Goal: Transaction & Acquisition: Purchase product/service

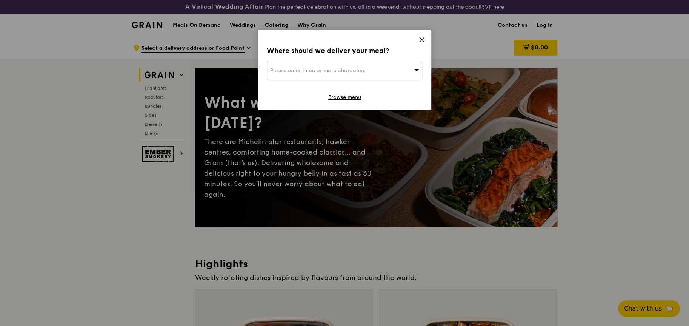
click at [373, 74] on div "Please enter three or more characters" at bounding box center [344, 70] width 155 height 17
click at [424, 38] on icon at bounding box center [422, 39] width 7 height 7
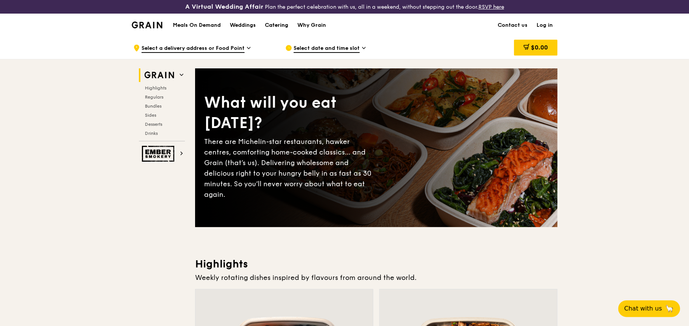
click at [271, 25] on div "Catering" at bounding box center [276, 25] width 23 height 23
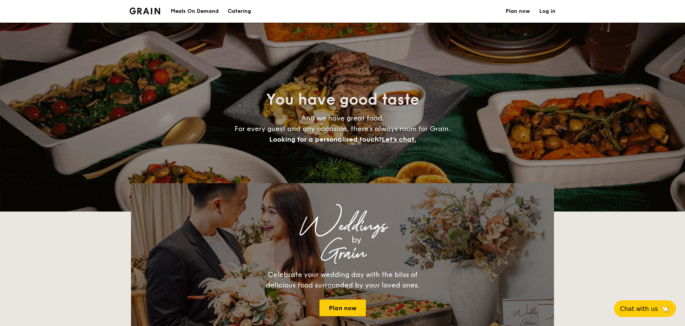
select select
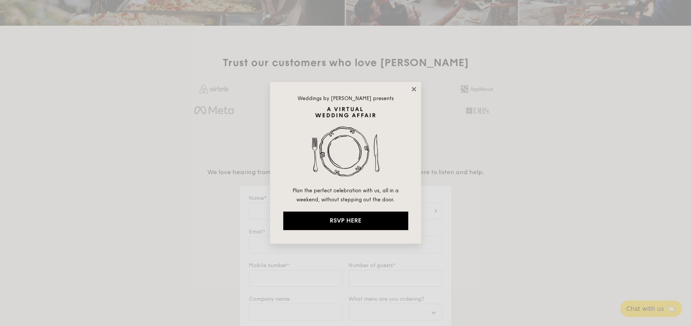
click at [413, 86] on icon at bounding box center [413, 89] width 7 height 7
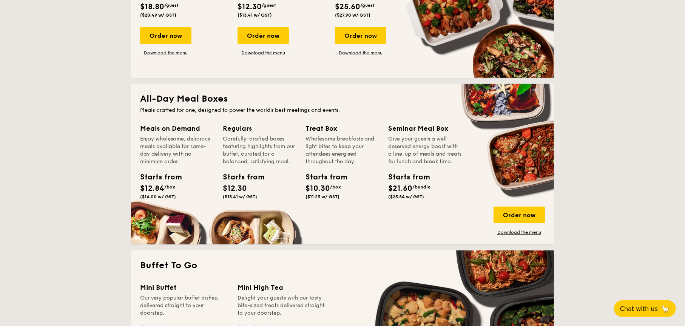
scroll to position [257, 0]
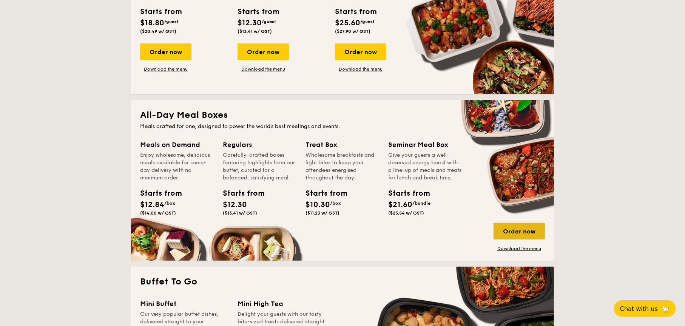
click at [514, 228] on div "Order now" at bounding box center [518, 231] width 51 height 17
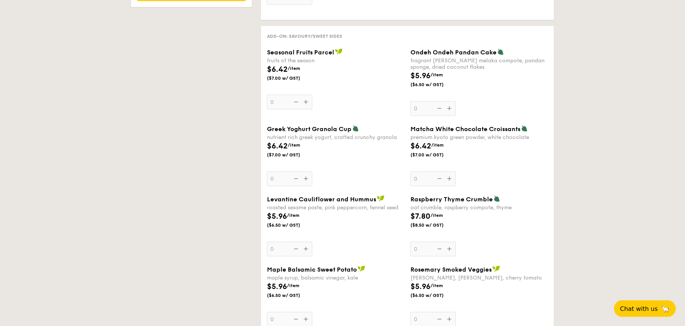
scroll to position [717, 0]
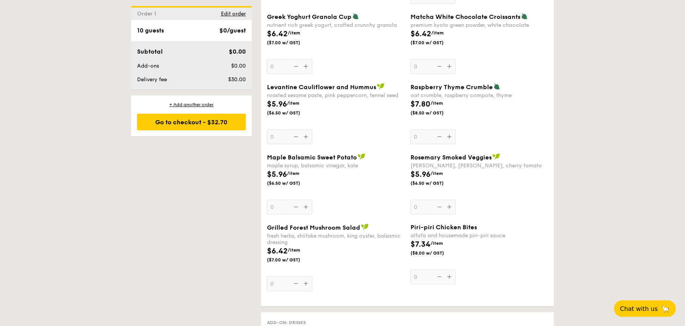
select select
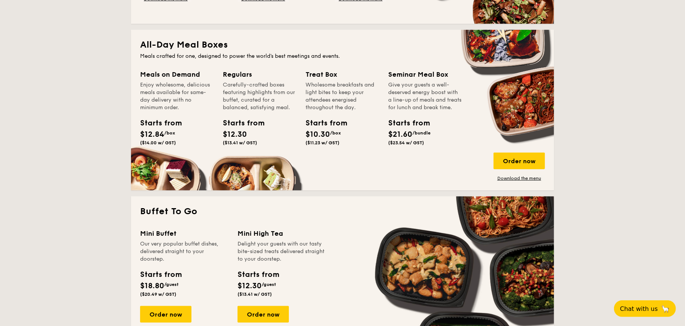
scroll to position [327, 0]
click at [520, 177] on link "Download the menu" at bounding box center [518, 178] width 51 height 6
click at [521, 158] on div "Order now" at bounding box center [518, 161] width 51 height 17
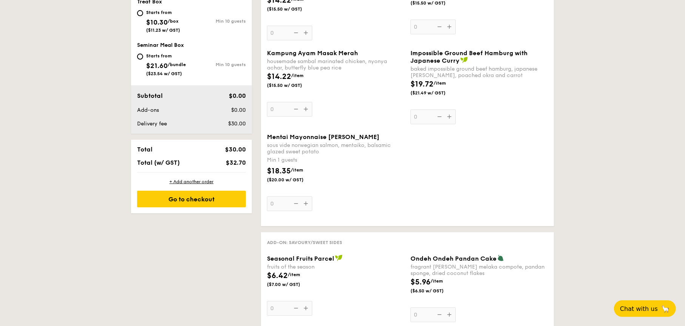
scroll to position [415, 0]
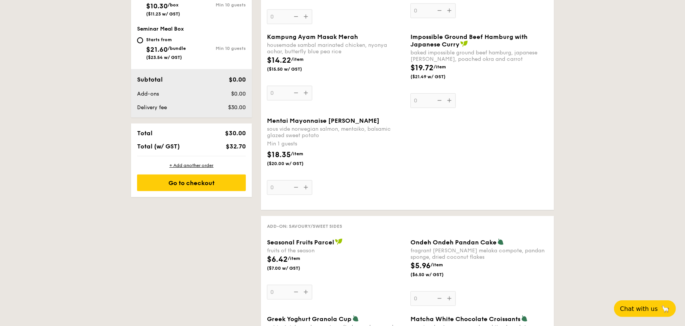
click at [304, 189] on div "Mentai Mayonnaise Aburi Salmon sous vide norwegian salmon, mentaiko, balsamic g…" at bounding box center [335, 156] width 137 height 78
click at [304, 189] on input "0" at bounding box center [289, 187] width 45 height 15
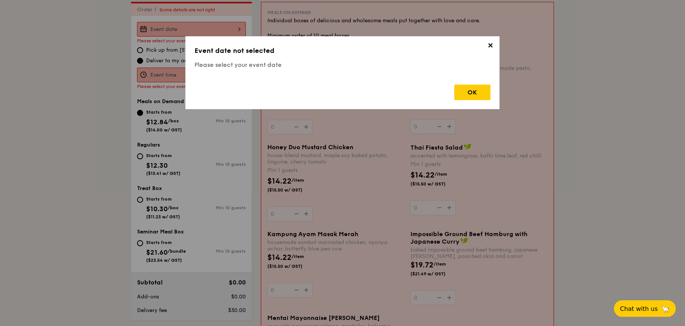
scroll to position [217, 0]
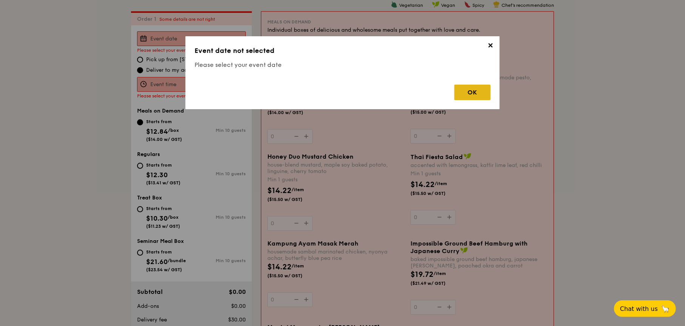
click at [467, 87] on div "OK" at bounding box center [472, 92] width 36 height 15
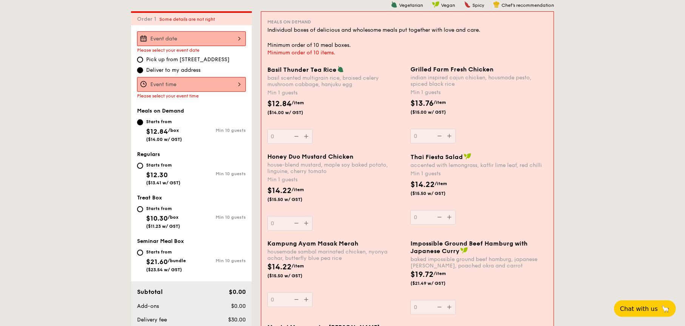
click at [201, 37] on div at bounding box center [191, 38] width 109 height 15
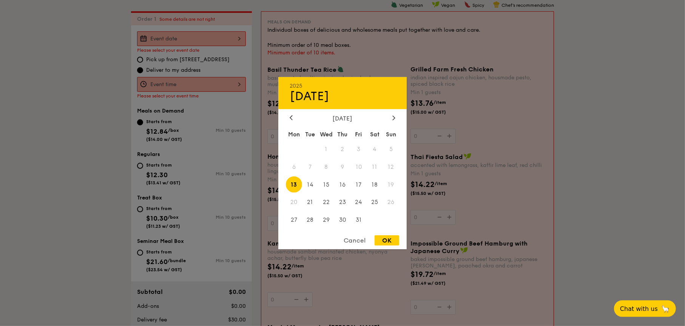
click at [370, 168] on span "11" at bounding box center [374, 167] width 16 height 16
click at [374, 166] on span "11" at bounding box center [374, 167] width 16 height 16
click at [375, 165] on span "11" at bounding box center [374, 167] width 16 height 16
click at [198, 81] on div at bounding box center [342, 163] width 685 height 326
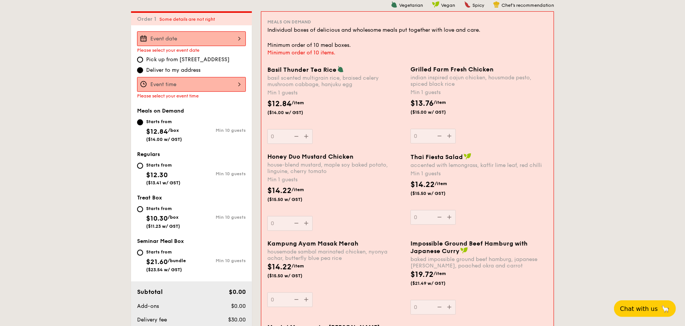
click at [172, 43] on div at bounding box center [191, 38] width 109 height 15
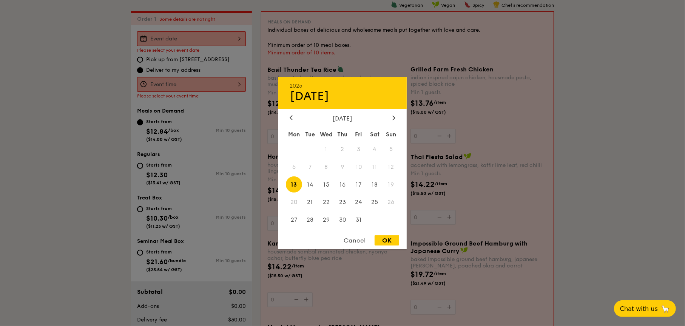
click at [657, 114] on div at bounding box center [342, 163] width 685 height 326
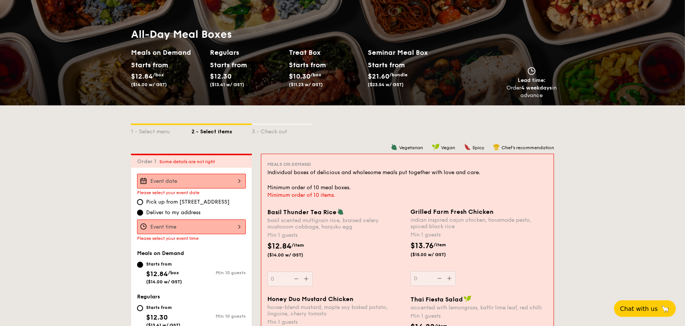
scroll to position [75, 0]
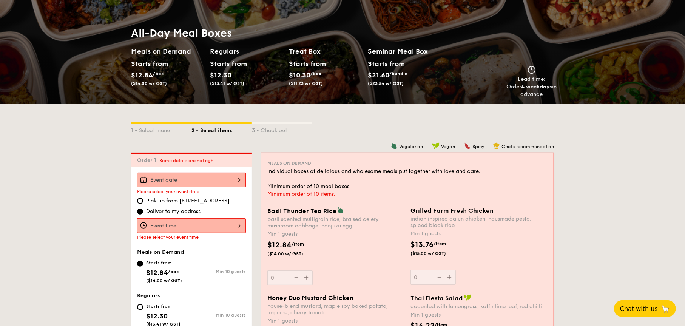
click at [193, 214] on span "Deliver to my address" at bounding box center [173, 212] width 54 height 8
click at [143, 214] on input "Deliver to my address" at bounding box center [140, 211] width 6 height 6
click at [189, 226] on div at bounding box center [191, 225] width 109 height 15
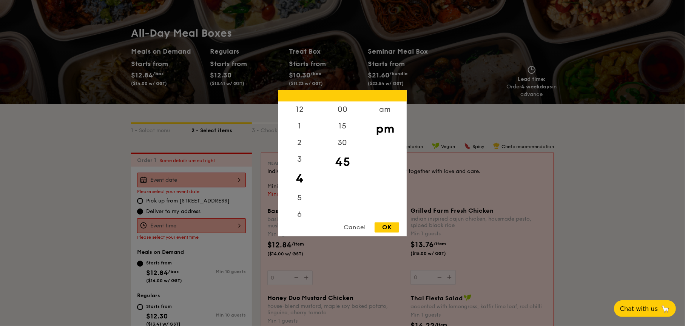
click at [189, 227] on div at bounding box center [342, 163] width 685 height 326
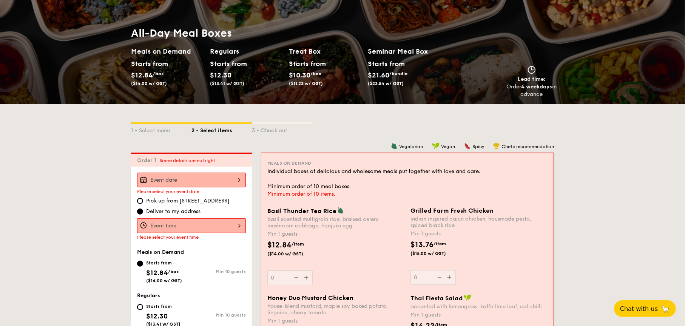
click at [190, 179] on div at bounding box center [342, 163] width 685 height 326
click at [231, 181] on div "2025 Oct [DATE] Tue Wed Thu Fri Sat Sun 1 2 3 4 5 6 7 8 9 10 11 12 13 14 15 16 …" at bounding box center [191, 179] width 109 height 15
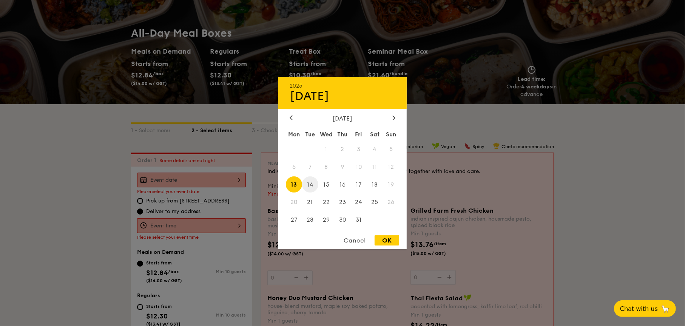
click at [302, 181] on span "14" at bounding box center [310, 184] width 16 height 16
click at [322, 182] on span "15" at bounding box center [326, 184] width 16 height 16
click at [296, 182] on span "13" at bounding box center [294, 184] width 16 height 16
click at [395, 243] on div "OK" at bounding box center [386, 240] width 25 height 10
type input "[DATE]"
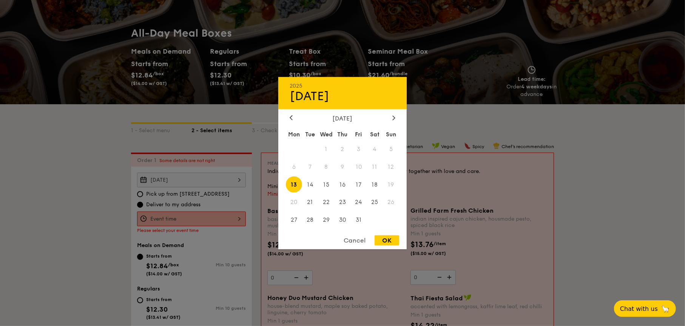
click at [207, 180] on div "[DATE] 2025 Oct [DATE] Tue Wed Thu Fri Sat Sun 1 2 3 4 5 6 7 8 9 10 11 12 13 14…" at bounding box center [191, 179] width 109 height 15
click at [371, 167] on span "11" at bounding box center [374, 167] width 16 height 16
click at [353, 164] on span "10" at bounding box center [358, 167] width 16 height 16
click at [353, 165] on span "10" at bounding box center [358, 167] width 16 height 16
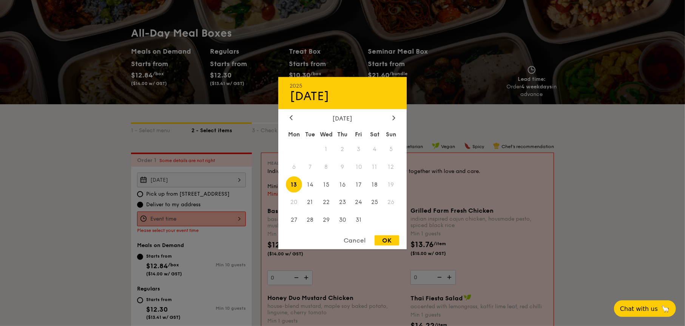
drag, startPoint x: 74, startPoint y: 183, endPoint x: 83, endPoint y: 181, distance: 9.3
click at [74, 183] on div at bounding box center [342, 163] width 685 height 326
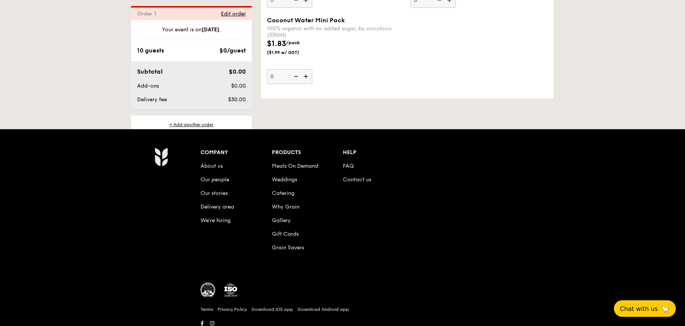
scroll to position [1612, 0]
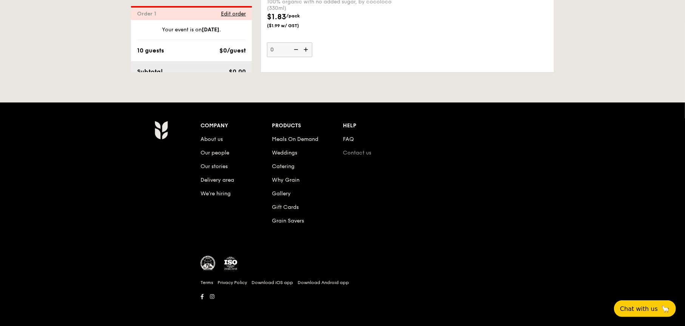
click at [361, 151] on link "Contact us" at bounding box center [357, 152] width 28 height 6
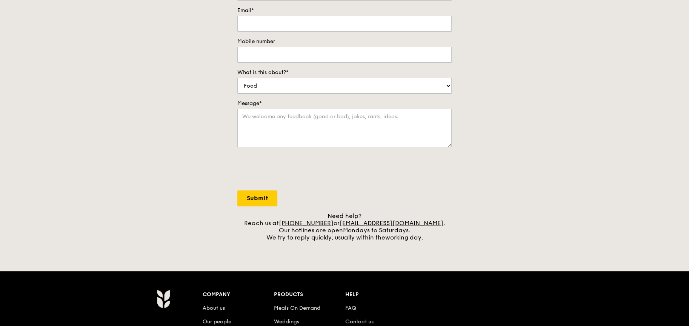
scroll to position [75, 0]
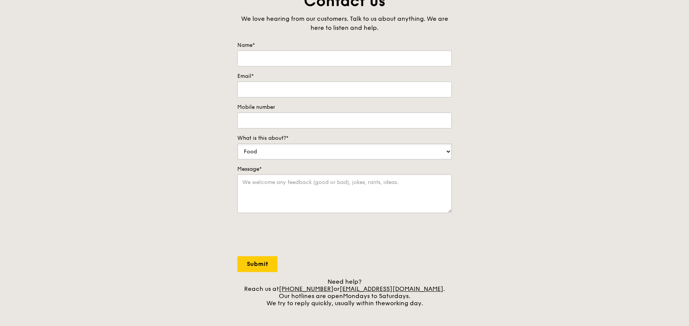
click at [378, 154] on select "Food Service Billing/Payment Catering Others" at bounding box center [344, 151] width 214 height 16
select select "Service"
click at [237, 143] on select "Food Service Billing/Payment Catering Others" at bounding box center [344, 151] width 214 height 16
click at [382, 189] on textarea "Message*" at bounding box center [344, 193] width 214 height 38
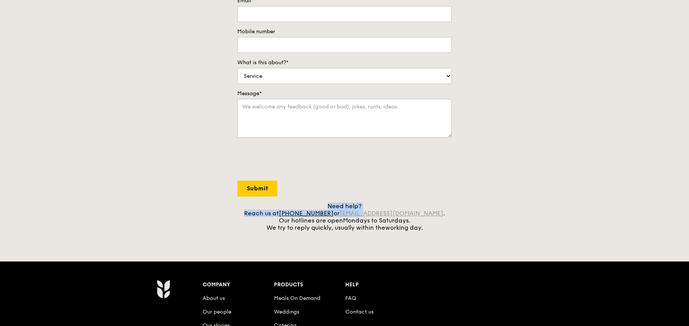
drag, startPoint x: 436, startPoint y: 209, endPoint x: 373, endPoint y: 211, distance: 63.5
click at [373, 211] on div "Need help? Reach us at +65 3163 5335 or concierge@grain.com.sg . Our hotlines a…" at bounding box center [344, 216] width 214 height 29
click at [501, 208] on div "Contact us We love hearing from our customers. Talk to us about anything. We ar…" at bounding box center [344, 73] width 689 height 316
click at [428, 186] on form "Name* Email* Mobile number What is this about?* Food Service Billing/Payment Ca…" at bounding box center [344, 81] width 214 height 230
drag, startPoint x: 445, startPoint y: 216, endPoint x: 354, endPoint y: 211, distance: 91.1
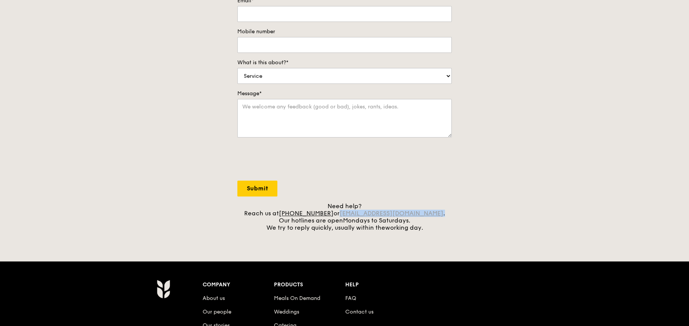
click at [353, 211] on div "Need help? Reach us at +65 3163 5335 or concierge@grain.com.sg . Our hotlines a…" at bounding box center [344, 216] width 214 height 29
copy div "concierge@grain.com.sg ."
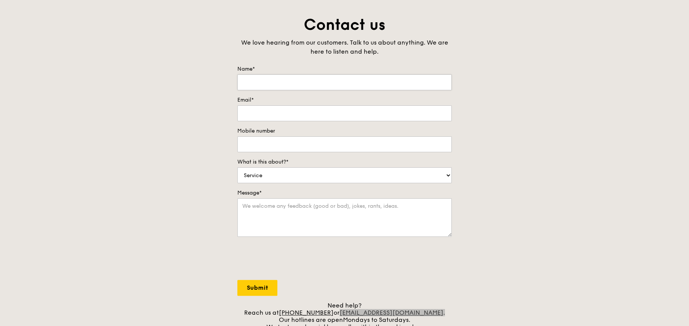
scroll to position [0, 0]
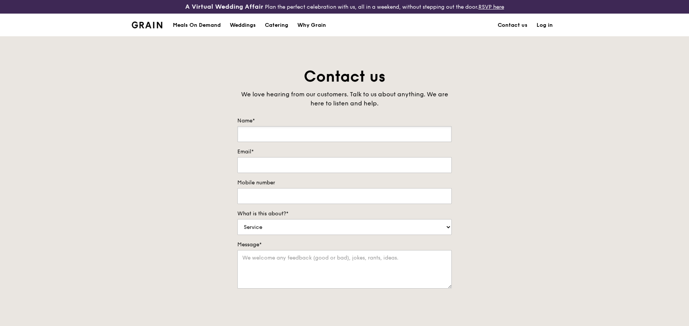
click at [351, 128] on input "Name*" at bounding box center [344, 134] width 214 height 16
type input "Germaine"
click at [362, 166] on input "Email*" at bounding box center [344, 165] width 214 height 16
type input "gmealin@its.jnj.com"
type input "96733164"
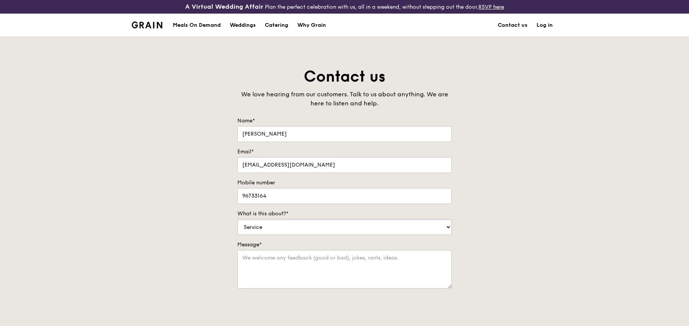
click at [323, 225] on select "Food Service Billing/Payment Catering Others" at bounding box center [344, 227] width 214 height 16
select select "Catering"
click at [237, 219] on select "Food Service Billing/Payment Catering Others" at bounding box center [344, 227] width 214 height 16
click at [292, 269] on textarea "Message*" at bounding box center [344, 269] width 214 height 38
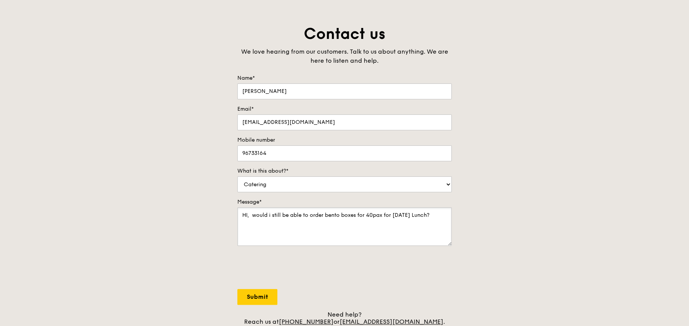
scroll to position [113, 0]
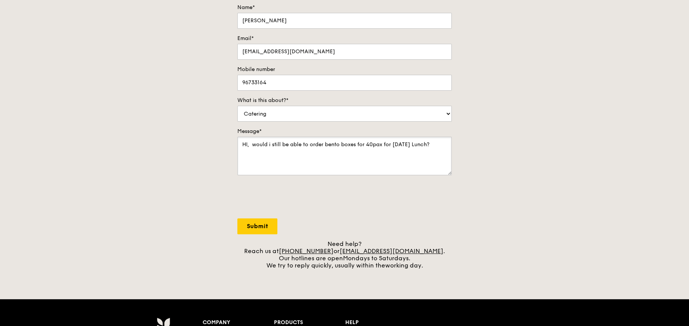
type textarea "HI, would i still be able to order bento boxes for 40pax for 10th Oct Lunch?"
click at [271, 226] on input "Submit" at bounding box center [257, 226] width 40 height 16
select select "Food"
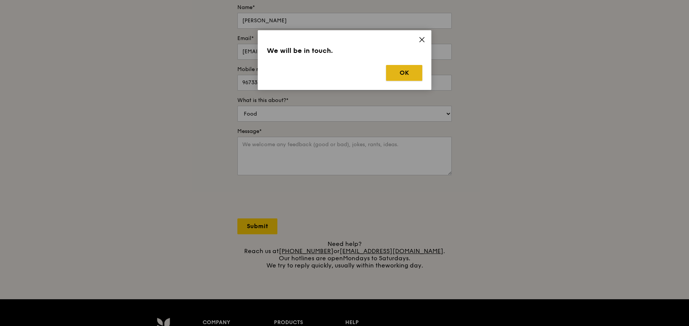
click at [402, 75] on button "OK" at bounding box center [404, 73] width 36 height 16
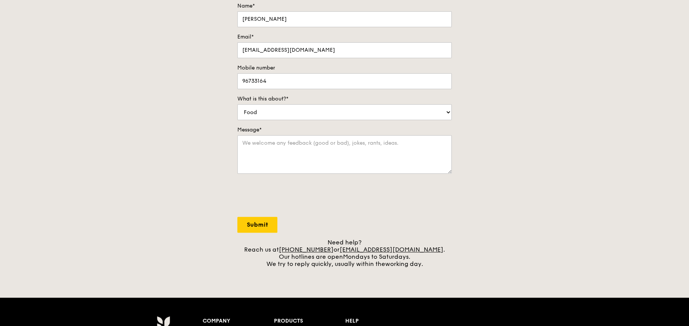
scroll to position [0, 0]
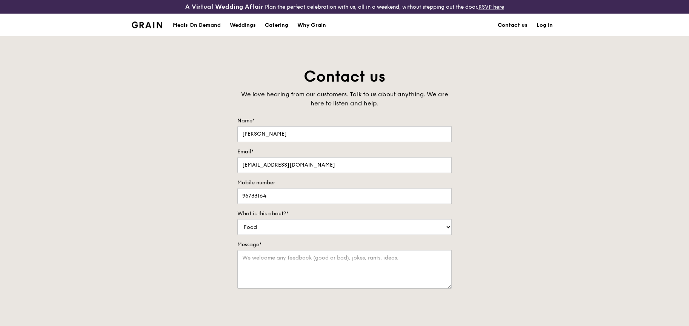
click at [532, 100] on div "Contact us We love hearing from our customers. Talk to us about anything. We ar…" at bounding box center [344, 224] width 689 height 316
click at [209, 22] on div "Meals On Demand" at bounding box center [197, 25] width 48 height 23
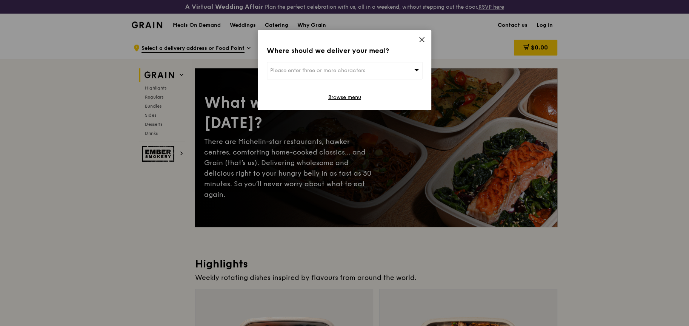
click at [389, 74] on div "Please enter three or more characters" at bounding box center [344, 70] width 155 height 17
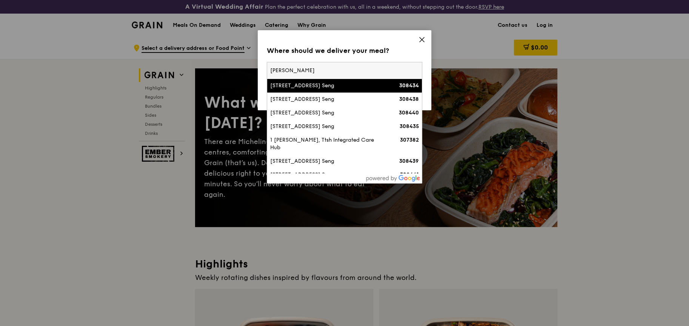
type input "Tan tock seng"
click at [366, 85] on div "32 Jalan Tan Tock Seng" at bounding box center [326, 86] width 112 height 8
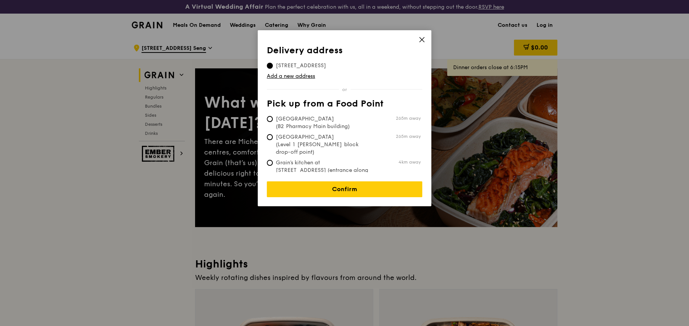
click at [325, 142] on span "Tan Tock Seng Hospital (Level 1 Ward block drop-off point)" at bounding box center [323, 144] width 112 height 23
click at [273, 140] on input "Tan Tock Seng Hospital (Level 1 Ward block drop-off point) 265m away" at bounding box center [270, 137] width 6 height 6
radio input "true"
click at [342, 186] on link "Confirm" at bounding box center [344, 189] width 155 height 16
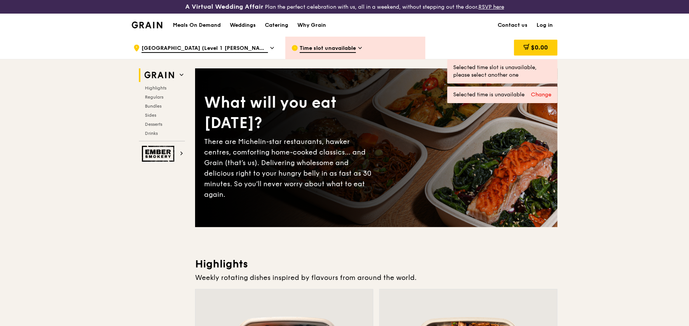
click at [391, 43] on div "Time slot unavailable" at bounding box center [355, 48] width 140 height 23
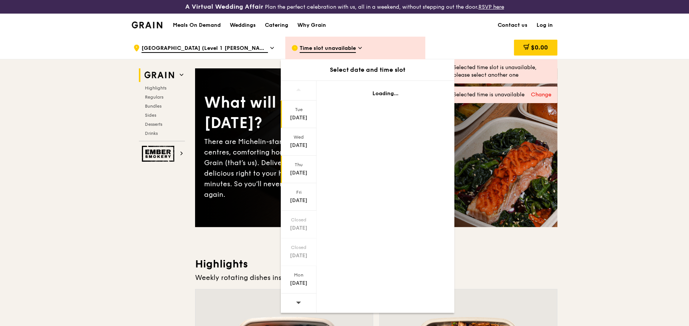
click at [298, 172] on div "Oct 9" at bounding box center [299, 173] width 34 height 8
click at [301, 194] on div "Fri" at bounding box center [299, 192] width 34 height 6
click at [305, 202] on div "Oct 10" at bounding box center [299, 201] width 34 height 8
click at [294, 190] on div "Fri" at bounding box center [299, 192] width 34 height 6
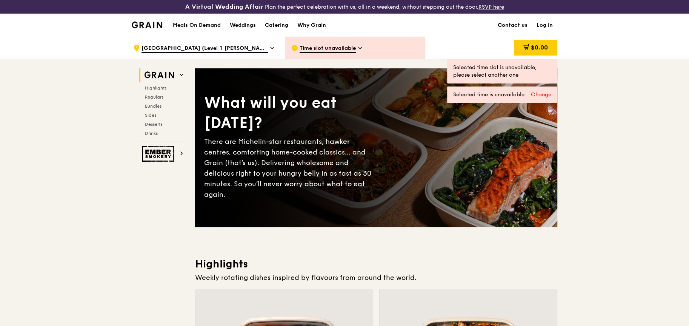
click at [347, 45] on span "Time slot unavailable" at bounding box center [328, 49] width 56 height 8
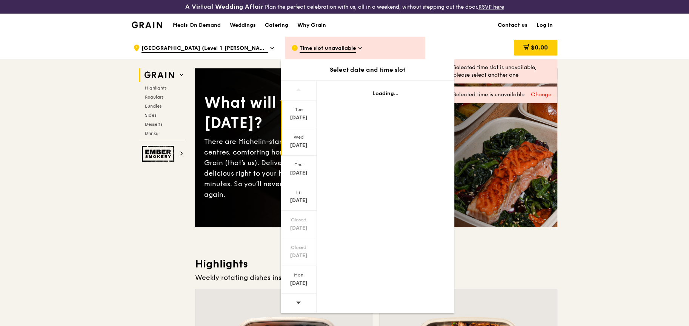
click at [301, 137] on div "Wed" at bounding box center [299, 137] width 34 height 6
click at [300, 165] on div "Thu" at bounding box center [299, 165] width 34 height 6
click at [300, 191] on div "Fri" at bounding box center [299, 192] width 34 height 6
click at [300, 192] on div "Fri" at bounding box center [299, 192] width 34 height 6
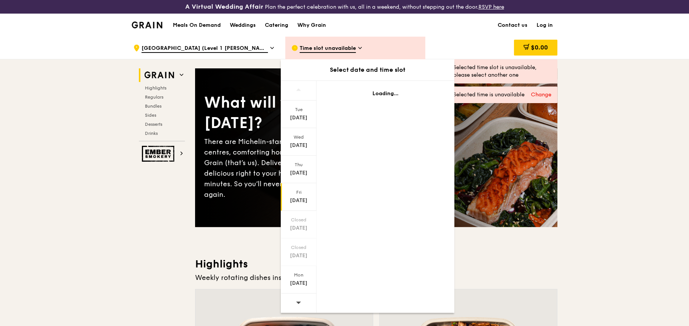
click at [300, 195] on div "Fri Oct 10" at bounding box center [299, 197] width 36 height 28
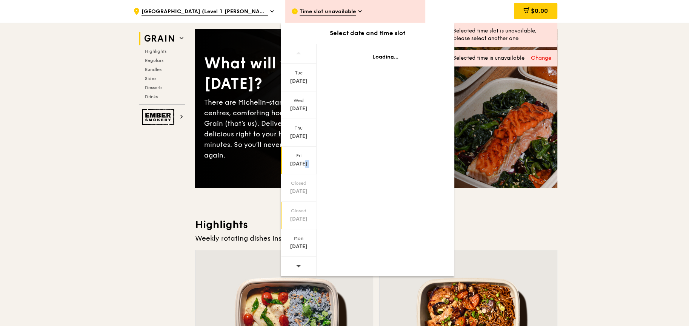
scroll to position [75, 0]
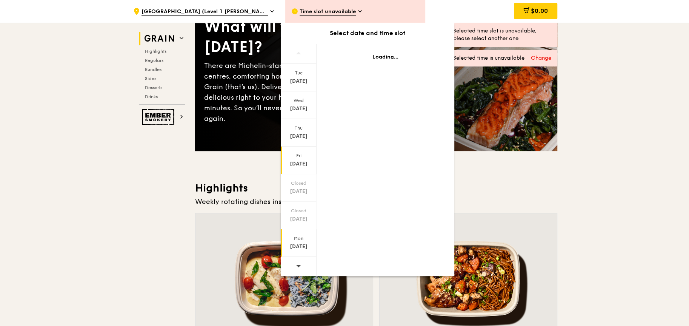
click at [302, 234] on div "Mon Oct 13" at bounding box center [299, 243] width 36 height 28
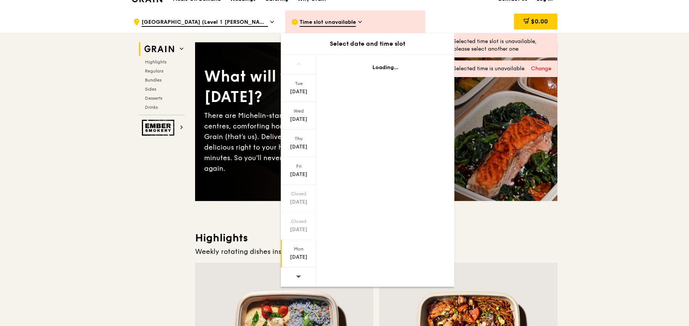
scroll to position [0, 0]
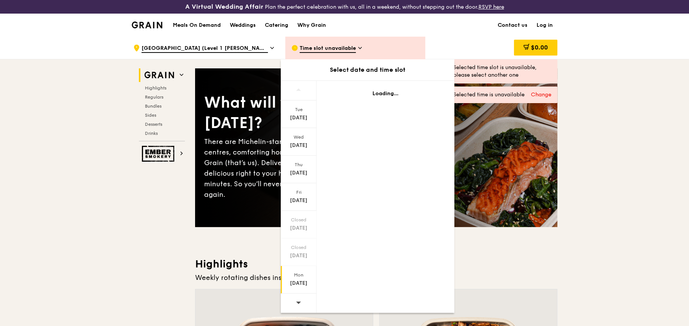
click at [465, 54] on div "$0.00" at bounding box center [497, 48] width 122 height 23
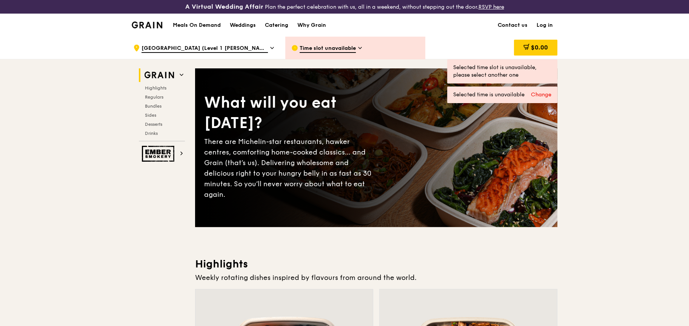
click at [197, 46] on span "Tan Tock Seng Hospital (Level 1 Ward block drop-off point)" at bounding box center [205, 49] width 126 height 8
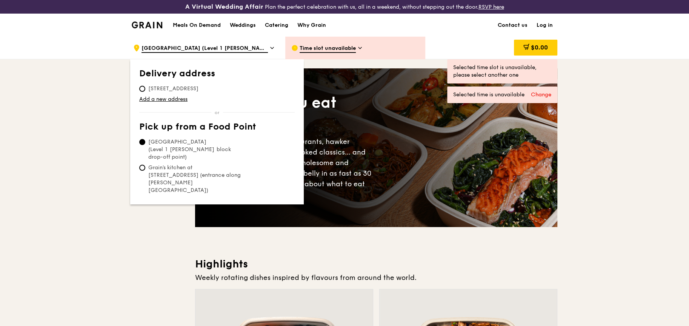
click at [182, 91] on span "32 Jalan Tan Tock Seng, 308434" at bounding box center [173, 89] width 68 height 8
click at [145, 91] on input "32 Jalan Tan Tock Seng, 308434" at bounding box center [142, 89] width 6 height 6
radio input "true"
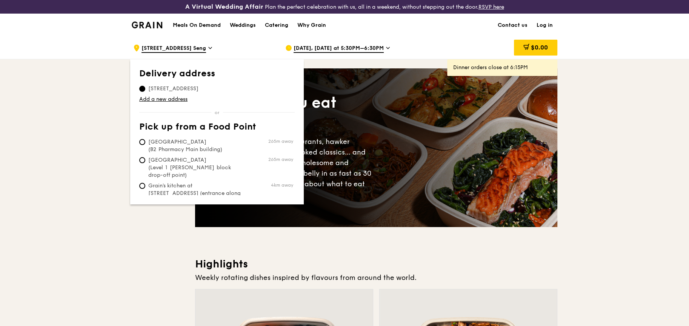
click at [365, 45] on span "Oct 7, Today at 5:30PM–6:30PM" at bounding box center [339, 49] width 90 height 8
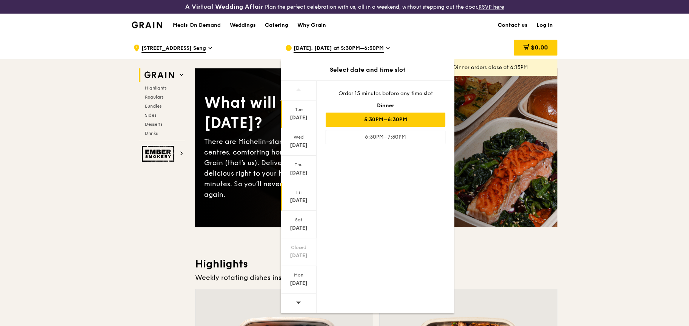
click at [303, 202] on div "Oct 10" at bounding box center [299, 201] width 34 height 8
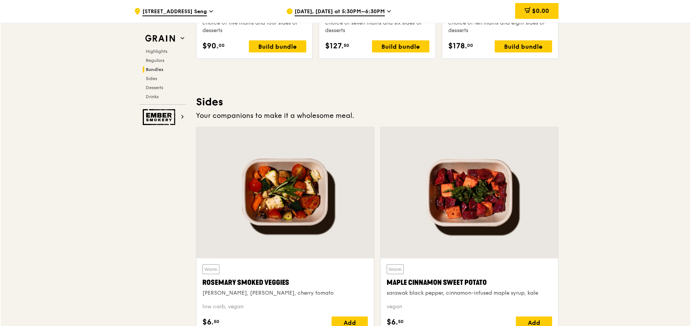
scroll to position [1472, 0]
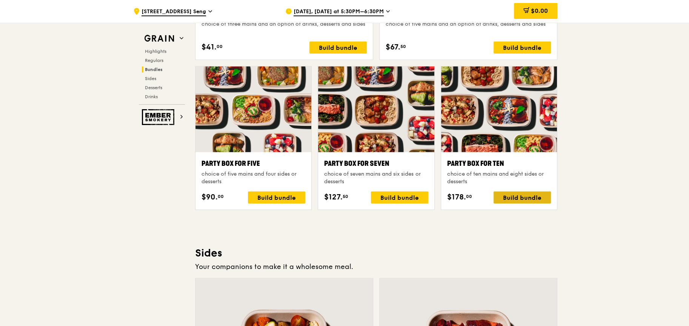
click at [501, 199] on div "Build bundle" at bounding box center [522, 197] width 57 height 12
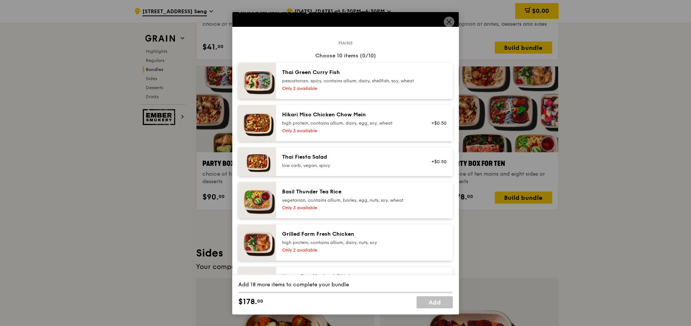
scroll to position [113, 0]
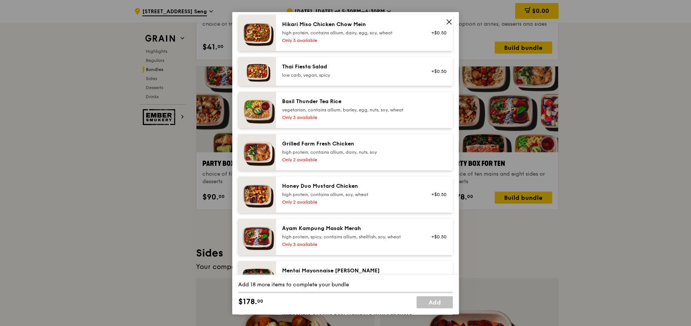
click at [367, 163] on div "Only 2 available" at bounding box center [349, 160] width 135 height 6
click at [368, 197] on div "high protein, contains allium, soy, wheat" at bounding box center [349, 194] width 135 height 6
click at [361, 247] on div "Only 3 available" at bounding box center [349, 244] width 135 height 6
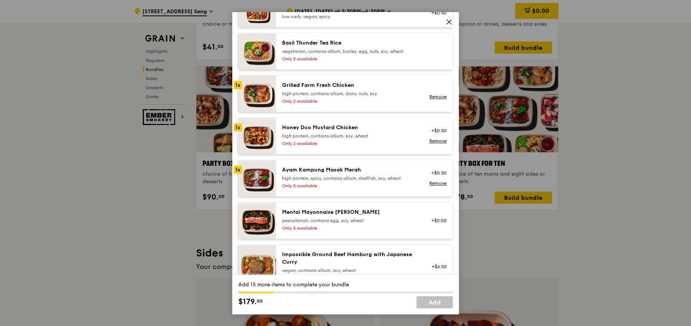
scroll to position [189, 0]
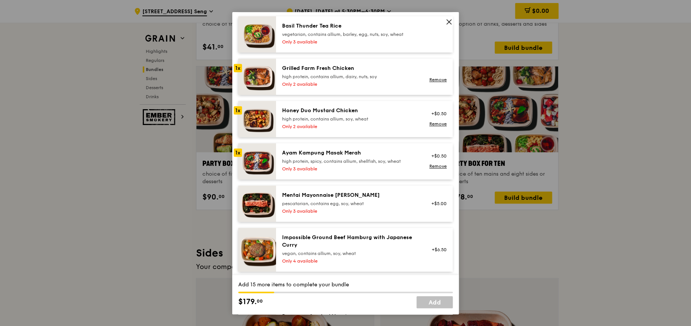
click at [336, 164] on div "high protein, spicy, contains allium, shellfish, soy, wheat" at bounding box center [349, 161] width 135 height 6
click at [338, 122] on div "high protein, contains allium, soy, wheat" at bounding box center [349, 119] width 135 height 6
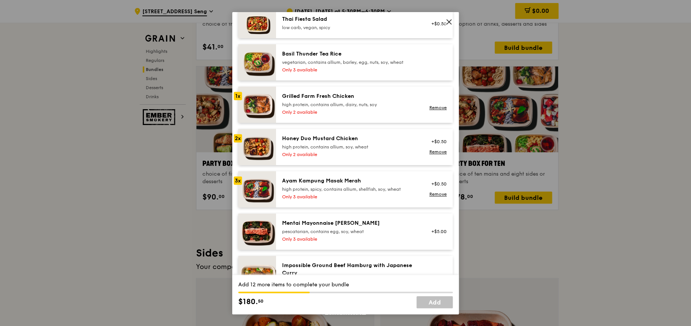
scroll to position [113, 0]
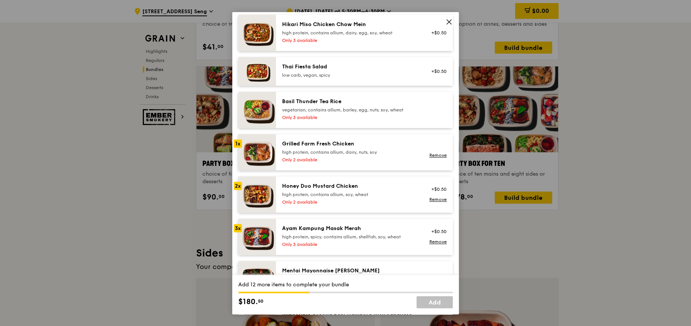
click at [327, 162] on div "Only 2 available" at bounding box center [349, 160] width 135 height 6
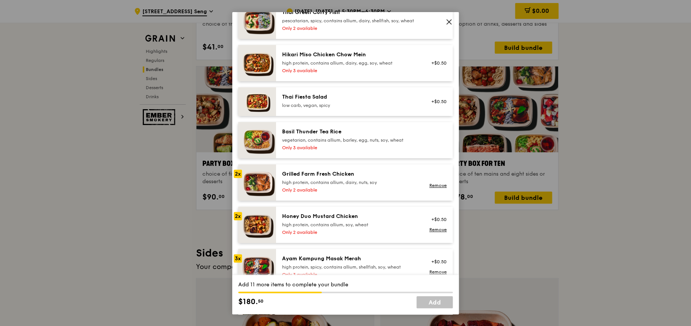
scroll to position [38, 0]
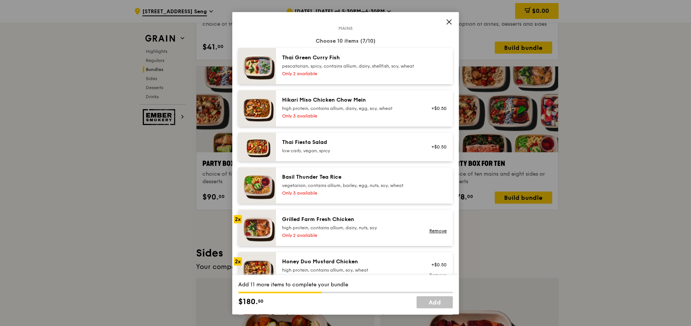
click at [332, 111] on div "Hikari Miso Chicken Chow Mein high protein, contains allium, dairy, egg, soy, w…" at bounding box center [349, 103] width 135 height 15
click at [332, 117] on div "Hikari Miso Chicken Chow Mein high protein, contains allium, dairy, egg, soy, w…" at bounding box center [349, 108] width 145 height 24
click at [334, 77] on div "Only 2 available" at bounding box center [349, 74] width 135 height 6
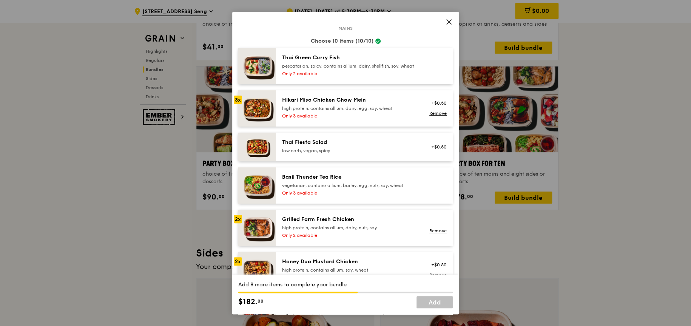
click at [334, 69] on div "pescatarian, spicy, contains allium, dairy, shellfish, soy, wheat" at bounding box center [349, 66] width 135 height 6
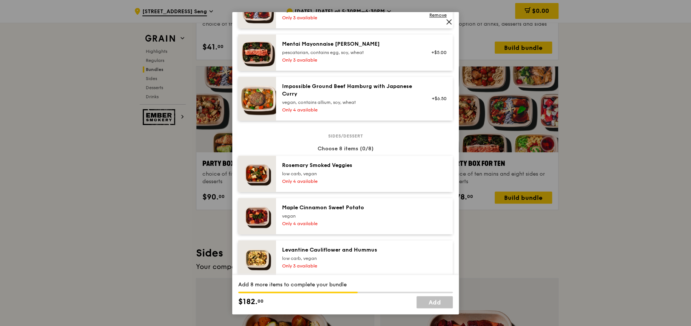
scroll to position [377, 0]
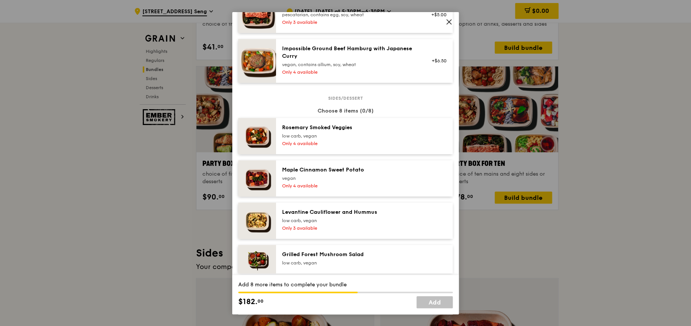
drag, startPoint x: 328, startPoint y: 146, endPoint x: 333, endPoint y: 165, distance: 19.4
click at [328, 146] on div "Only 4 available" at bounding box center [349, 143] width 135 height 6
click at [334, 174] on div "Maple Cinnamon Sweet Potato" at bounding box center [349, 170] width 135 height 8
click at [346, 216] on div "Levantine Cauliflower and Hummus" at bounding box center [349, 212] width 135 height 8
click at [365, 257] on div "Grilled Forest Mushroom Salad" at bounding box center [349, 255] width 135 height 8
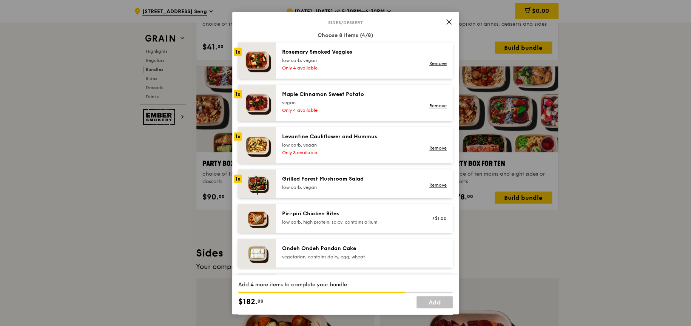
scroll to position [491, 0]
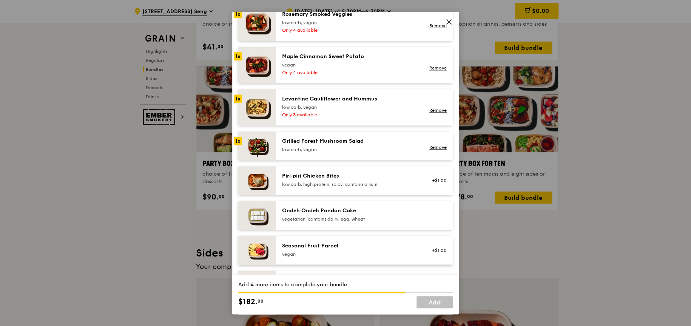
click at [328, 187] on div "low carb, high protein, spicy, contains allium" at bounding box center [349, 184] width 135 height 6
click at [324, 222] on div "vegetarian, contains dairy, egg, wheat" at bounding box center [349, 219] width 135 height 6
click at [322, 257] on div "vegan" at bounding box center [349, 254] width 135 height 6
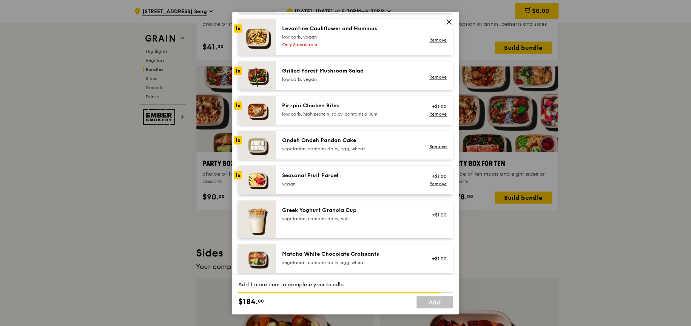
scroll to position [566, 0]
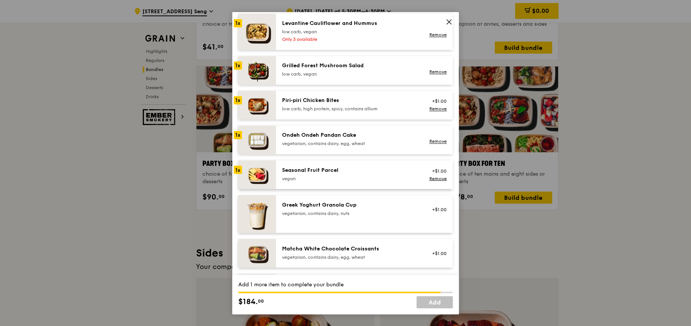
click at [316, 181] on div "vegan" at bounding box center [349, 178] width 135 height 6
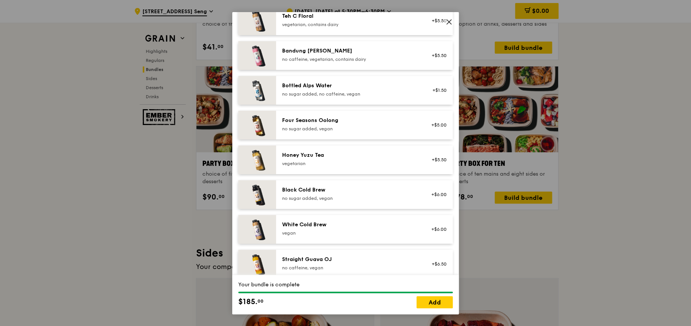
scroll to position [833, 0]
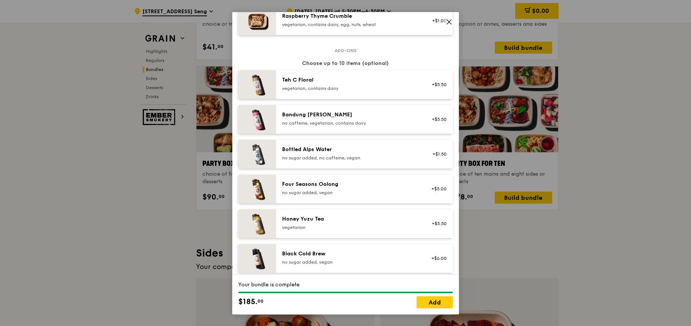
click at [333, 188] on div "Four Seasons Oolong" at bounding box center [349, 184] width 135 height 8
click at [337, 223] on div "Honey Yuzu Tea" at bounding box center [349, 219] width 135 height 8
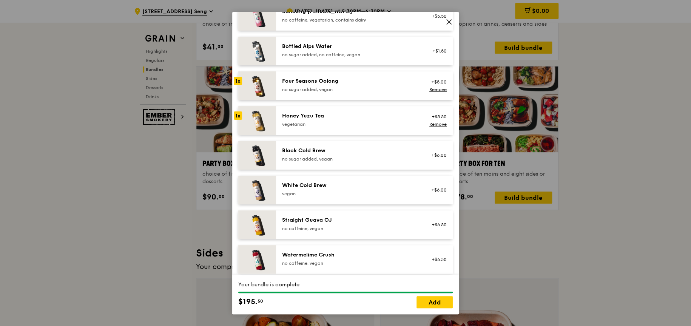
scroll to position [946, 0]
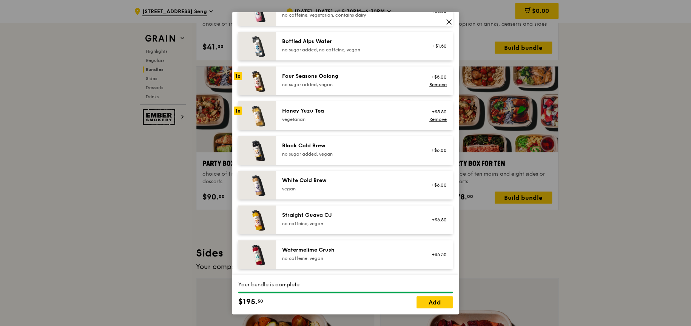
click at [333, 251] on div "Watermelime Crush" at bounding box center [349, 250] width 135 height 8
click at [329, 246] on div "Watermelime Crush" at bounding box center [349, 250] width 135 height 8
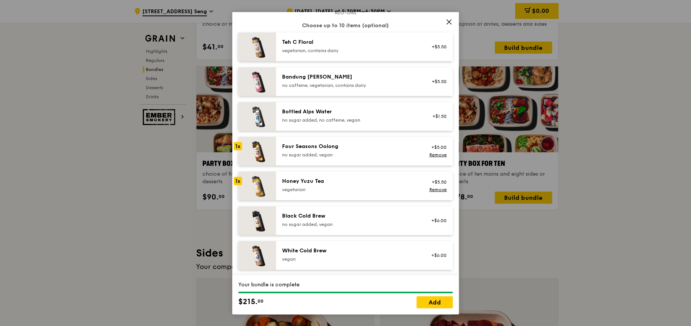
click at [331, 185] on div "Honey Yuzu Tea" at bounding box center [349, 181] width 135 height 8
click at [332, 142] on div "Four Seasons Oolong no sugar added, vegan +$5.00 Remove" at bounding box center [364, 151] width 177 height 29
click at [335, 165] on div "Four Seasons Oolong no sugar added, vegan +$5.00 Remove" at bounding box center [364, 151] width 177 height 29
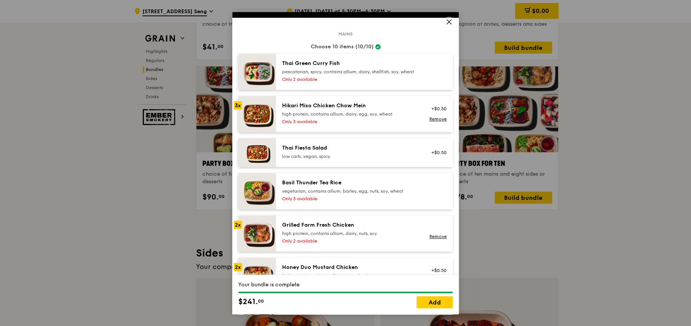
scroll to position [75, 0]
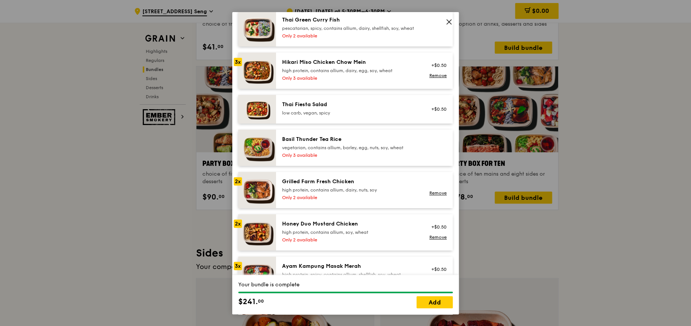
drag, startPoint x: 427, startPoint y: 305, endPoint x: 306, endPoint y: 219, distance: 148.8
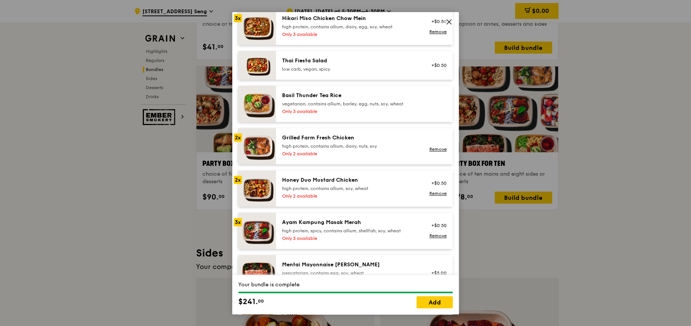
scroll to position [151, 0]
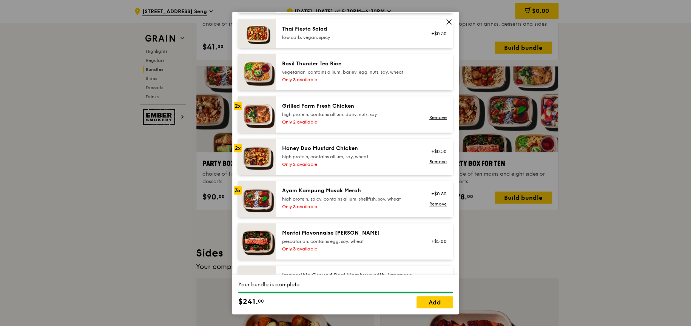
click at [414, 267] on div "Mains Choose 10 items (10/10) Thai Green Curry Fish pescatarian, spicy, contain…" at bounding box center [345, 119] width 214 height 409
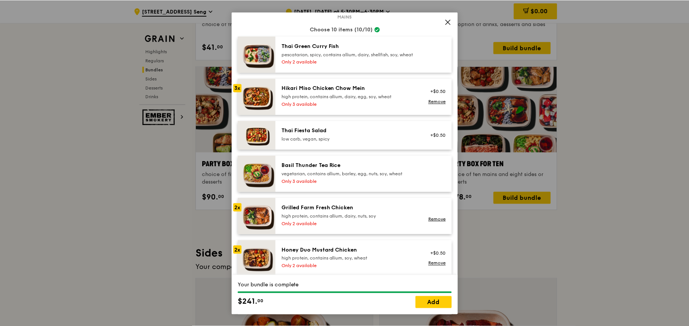
scroll to position [0, 0]
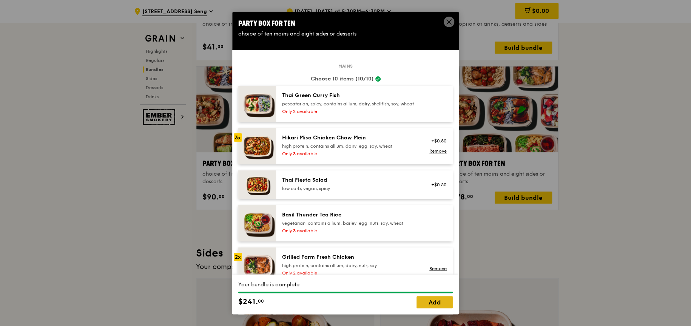
click at [445, 297] on link "Add" at bounding box center [434, 302] width 36 height 12
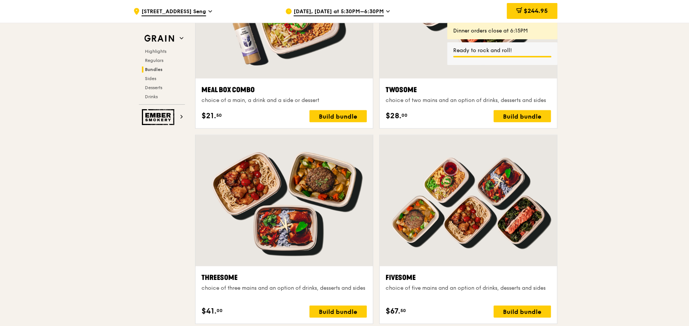
scroll to position [1207, 0]
click at [365, 9] on span "Oct 7, Today at 5:30PM–6:30PM" at bounding box center [339, 12] width 90 height 8
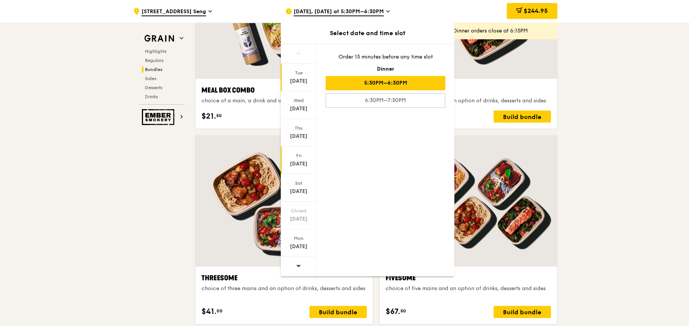
click at [297, 148] on div "Fri Oct 10" at bounding box center [299, 160] width 36 height 28
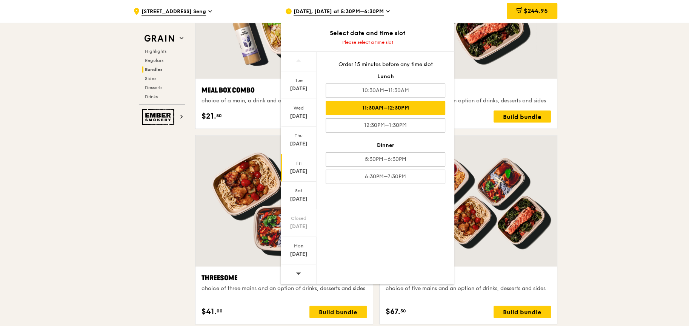
click at [360, 102] on div "11:30AM–12:30PM" at bounding box center [386, 108] width 120 height 14
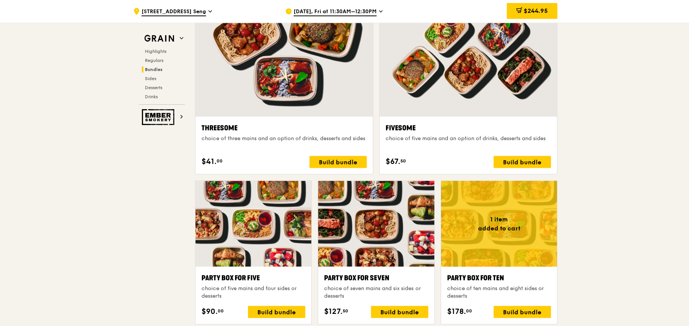
scroll to position [1358, 0]
